Goal: Information Seeking & Learning: Learn about a topic

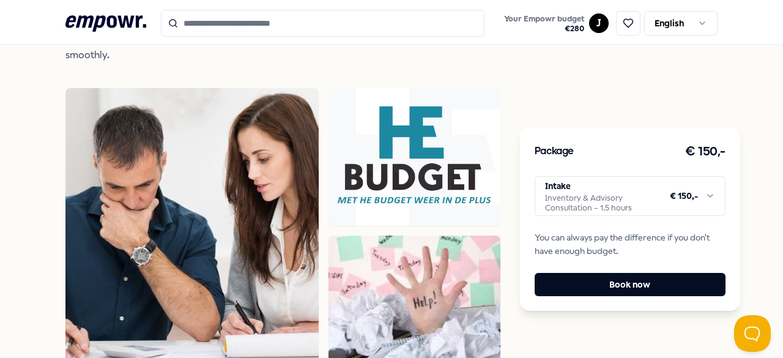
scroll to position [815, 0]
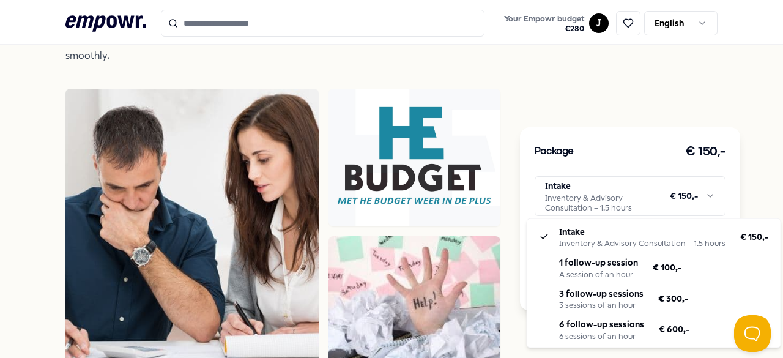
click at [694, 199] on html ".empowr-logo_svg__cls-1{fill:#03032f} Your Empowr budget € 280 J English All ca…" at bounding box center [391, 179] width 783 height 358
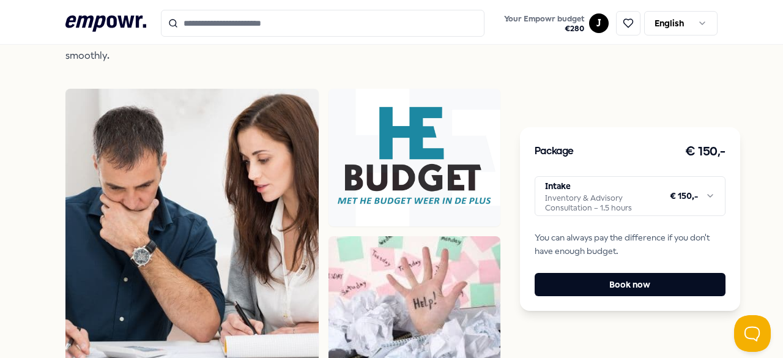
click at [499, 117] on html ".empowr-logo_svg__cls-1{fill:#03032f} Your Empowr budget € 280 J English All ca…" at bounding box center [391, 179] width 783 height 358
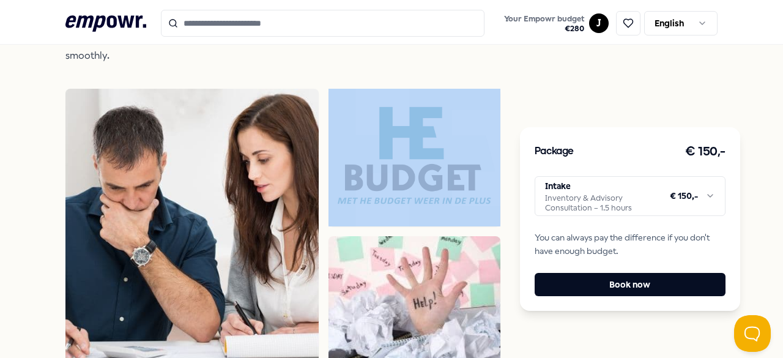
drag, startPoint x: 499, startPoint y: 117, endPoint x: 11, endPoint y: 91, distance: 488.7
click at [134, 19] on icon ".empowr-logo_svg__cls-1{fill:#03032f}" at bounding box center [105, 23] width 81 height 23
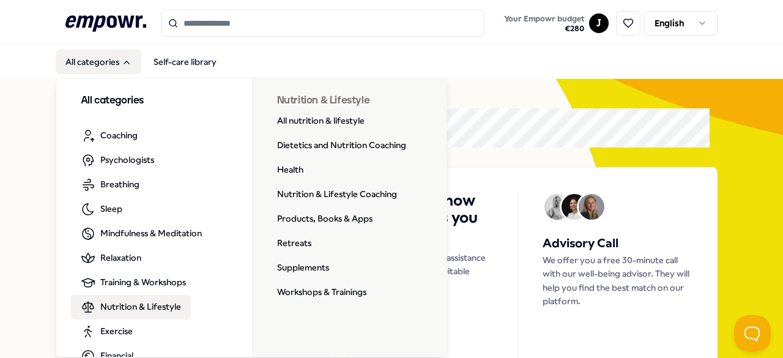
scroll to position [73, 0]
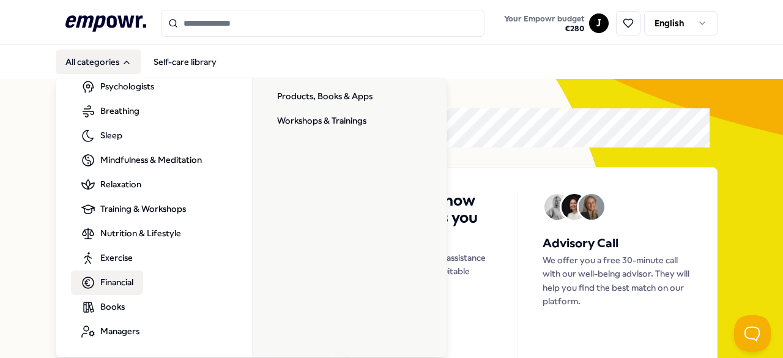
click at [129, 289] on link "Financial" at bounding box center [107, 282] width 72 height 24
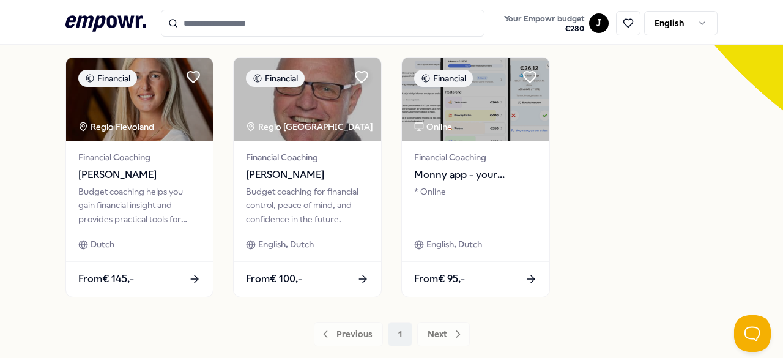
scroll to position [356, 0]
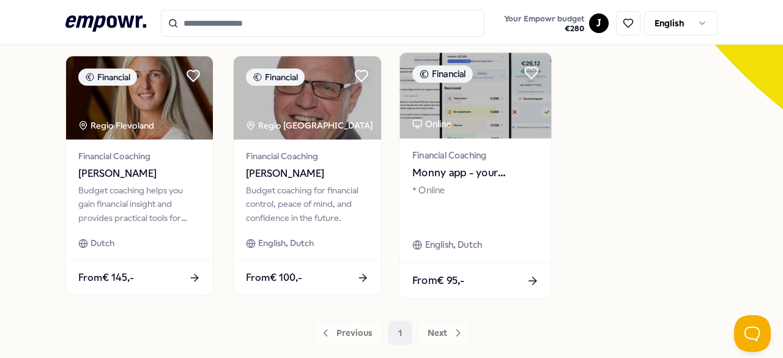
click at [460, 168] on span "Monny app - your financial assistent" at bounding box center [475, 173] width 127 height 16
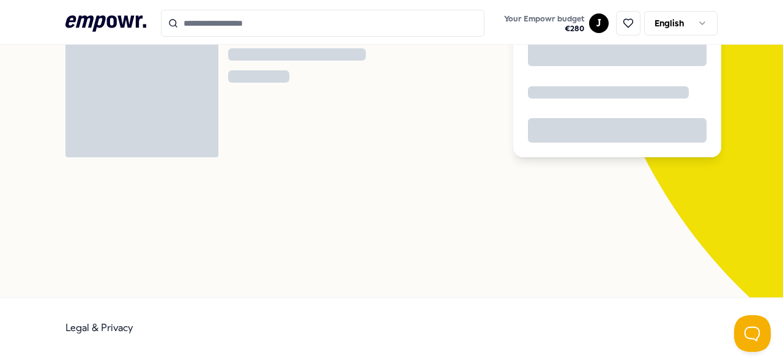
scroll to position [79, 0]
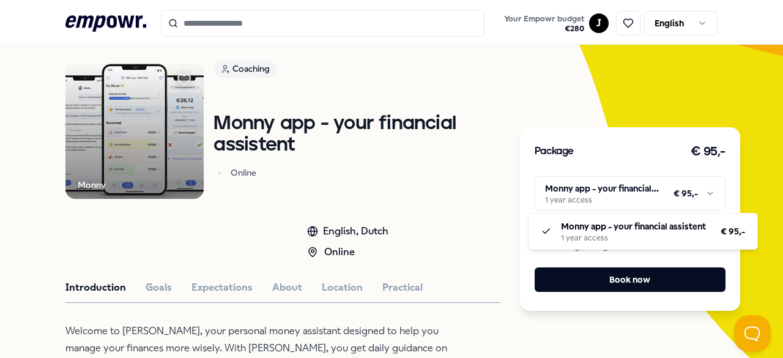
click at [652, 188] on html ".empowr-logo_svg__cls-1{fill:#03032f} Your Empowr budget € 280 J English All ca…" at bounding box center [391, 179] width 783 height 358
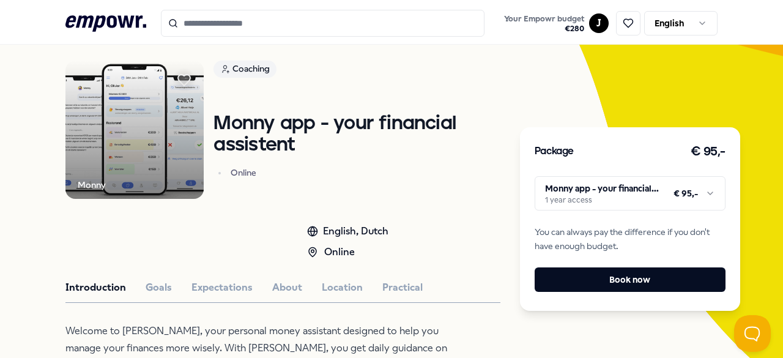
click at [652, 188] on html ".empowr-logo_svg__cls-1{fill:#03032f} Your Empowr budget € 280 J English All ca…" at bounding box center [391, 179] width 783 height 358
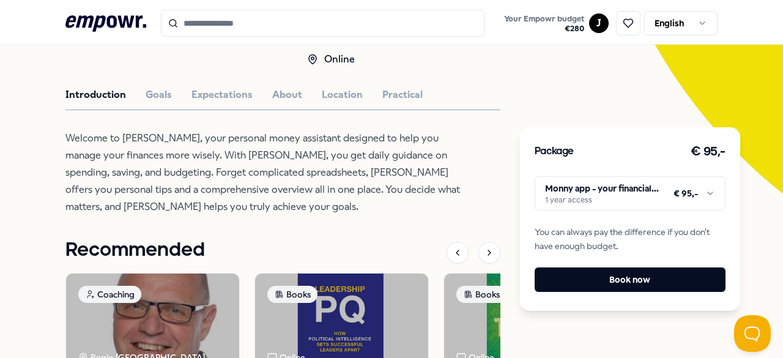
scroll to position [272, 0]
click at [154, 95] on button "Goals" at bounding box center [159, 94] width 26 height 16
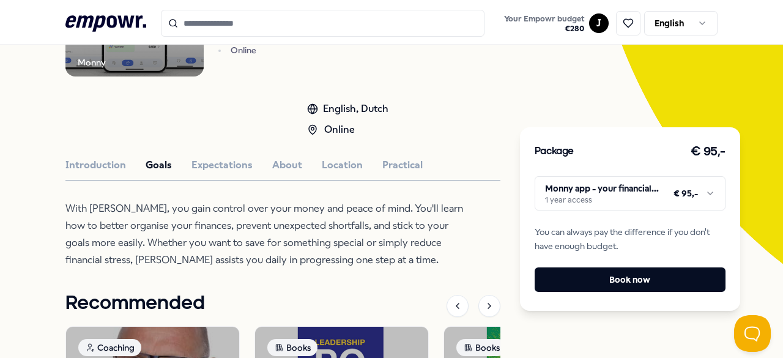
scroll to position [199, 0]
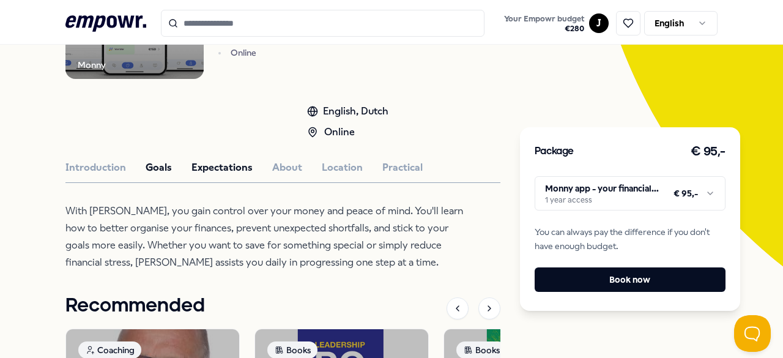
click at [239, 167] on button "Expectations" at bounding box center [221, 168] width 61 height 16
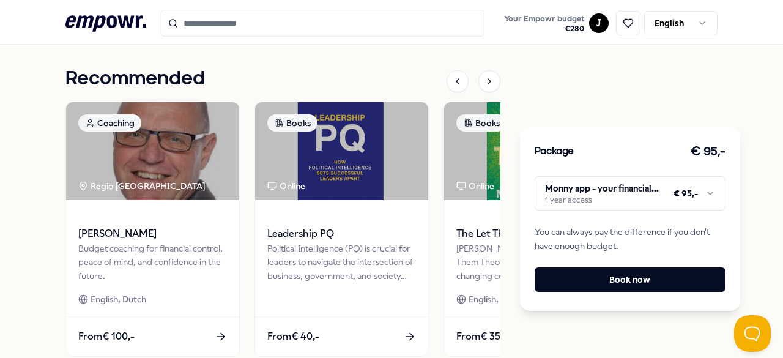
scroll to position [0, 0]
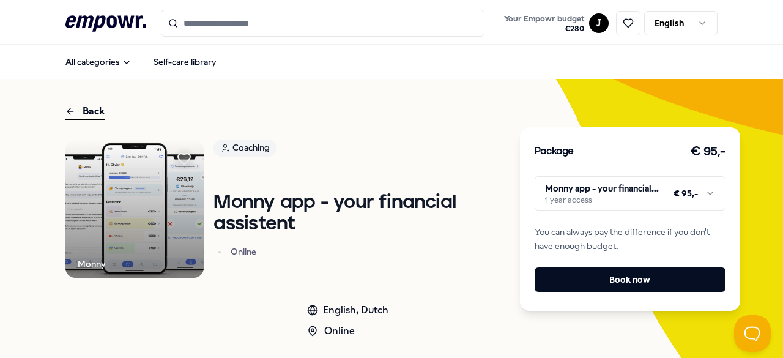
click at [120, 17] on icon at bounding box center [105, 23] width 81 height 16
